Goal: Information Seeking & Learning: Learn about a topic

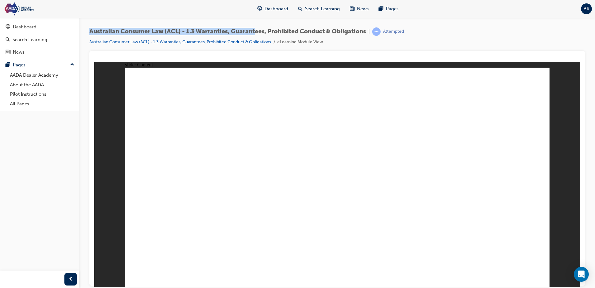
drag, startPoint x: 378, startPoint y: 139, endPoint x: 334, endPoint y: 240, distance: 110.6
drag, startPoint x: 386, startPoint y: 130, endPoint x: 256, endPoint y: 214, distance: 154.7
drag, startPoint x: 354, startPoint y: 140, endPoint x: 169, endPoint y: 191, distance: 191.5
drag, startPoint x: 392, startPoint y: 117, endPoint x: 220, endPoint y: 205, distance: 193.4
drag, startPoint x: 383, startPoint y: 140, endPoint x: 518, endPoint y: 224, distance: 158.4
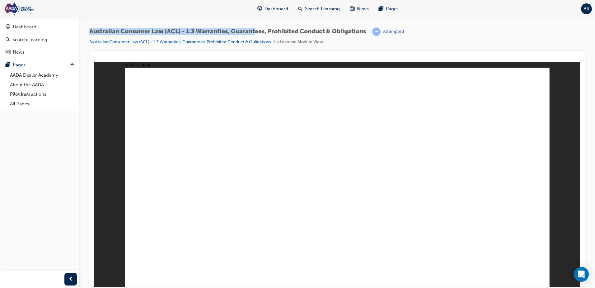
drag, startPoint x: 383, startPoint y: 119, endPoint x: 426, endPoint y: 204, distance: 96.0
drag, startPoint x: 428, startPoint y: 129, endPoint x: 380, endPoint y: 218, distance: 100.8
drag, startPoint x: 479, startPoint y: 197, endPoint x: 527, endPoint y: 218, distance: 51.8
drag, startPoint x: 310, startPoint y: 214, endPoint x: 326, endPoint y: 224, distance: 19.5
drag, startPoint x: 387, startPoint y: 145, endPoint x: 292, endPoint y: 215, distance: 117.8
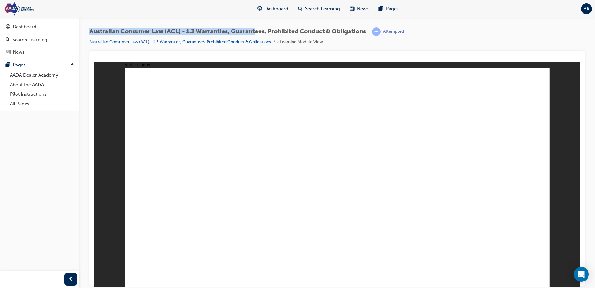
drag, startPoint x: 333, startPoint y: 181, endPoint x: 338, endPoint y: 229, distance: 48.5
drag, startPoint x: 288, startPoint y: 199, endPoint x: 291, endPoint y: 221, distance: 23.0
drag, startPoint x: 341, startPoint y: 134, endPoint x: 213, endPoint y: 217, distance: 152.3
drag, startPoint x: 271, startPoint y: 171, endPoint x: 171, endPoint y: 218, distance: 110.9
drag, startPoint x: 336, startPoint y: 140, endPoint x: 517, endPoint y: 226, distance: 200.2
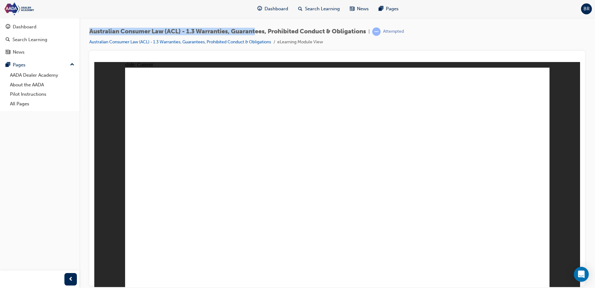
drag, startPoint x: 480, startPoint y: 138, endPoint x: 386, endPoint y: 218, distance: 122.8
drag, startPoint x: 289, startPoint y: 143, endPoint x: 376, endPoint y: 225, distance: 119.7
drag, startPoint x: 280, startPoint y: 146, endPoint x: 284, endPoint y: 231, distance: 84.4
drag, startPoint x: 281, startPoint y: 150, endPoint x: 204, endPoint y: 222, distance: 105.0
drag, startPoint x: 186, startPoint y: 170, endPoint x: 206, endPoint y: 232, distance: 64.8
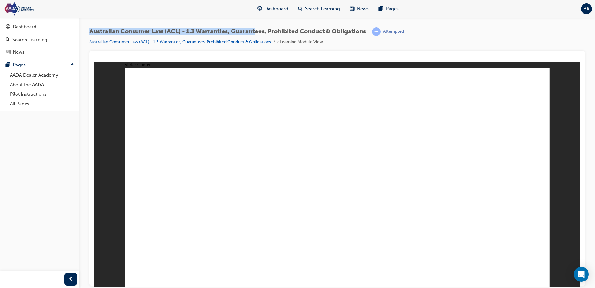
drag, startPoint x: 167, startPoint y: 147, endPoint x: 386, endPoint y: 228, distance: 233.5
drag, startPoint x: 233, startPoint y: 179, endPoint x: 302, endPoint y: 223, distance: 81.7
drag, startPoint x: 224, startPoint y: 197, endPoint x: 222, endPoint y: 249, distance: 52.3
drag, startPoint x: 260, startPoint y: 176, endPoint x: 385, endPoint y: 232, distance: 136.6
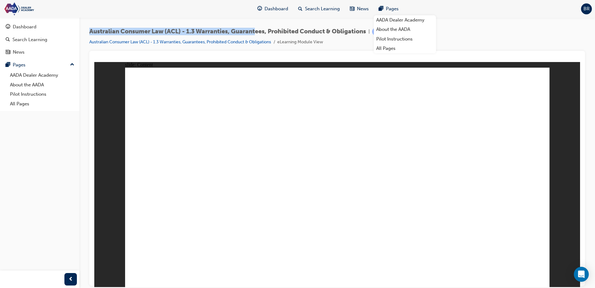
drag, startPoint x: 522, startPoint y: 269, endPoint x: 515, endPoint y: 262, distance: 10.0
